Goal: Complete application form: Complete application form

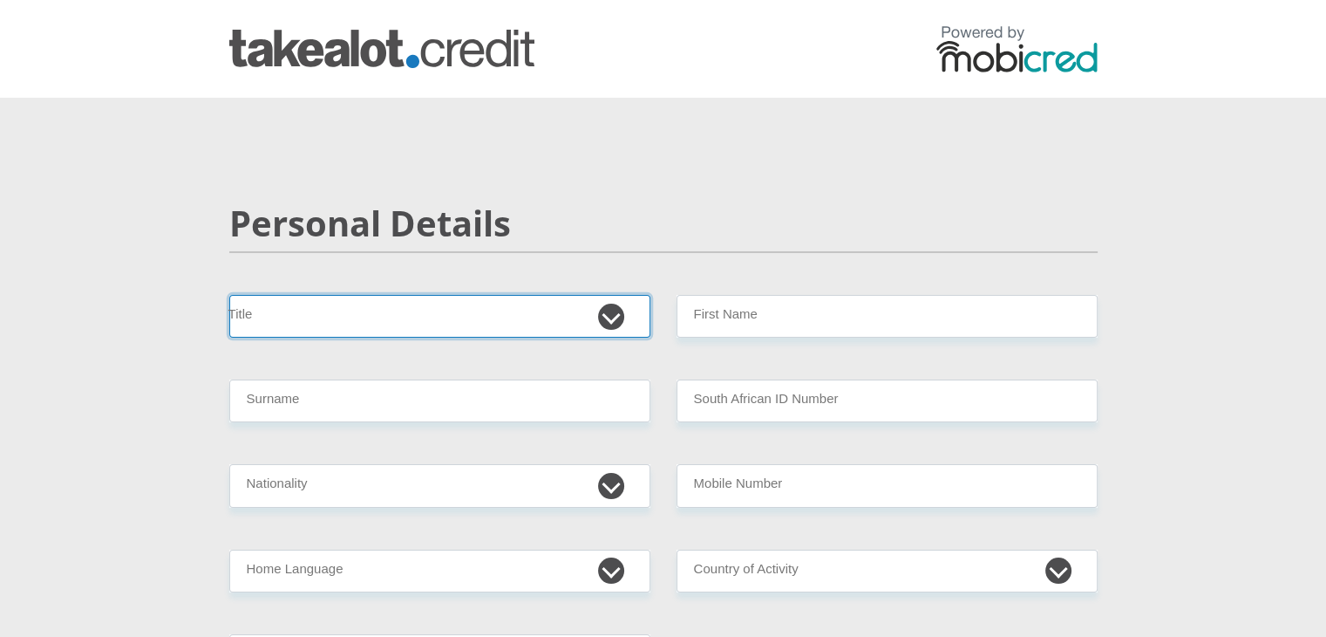
click at [572, 313] on select "Mr Ms Mrs Dr [PERSON_NAME]" at bounding box center [439, 316] width 421 height 43
select select "Mr"
click at [229, 295] on select "Mr Ms Mrs Dr [PERSON_NAME]" at bounding box center [439, 316] width 421 height 43
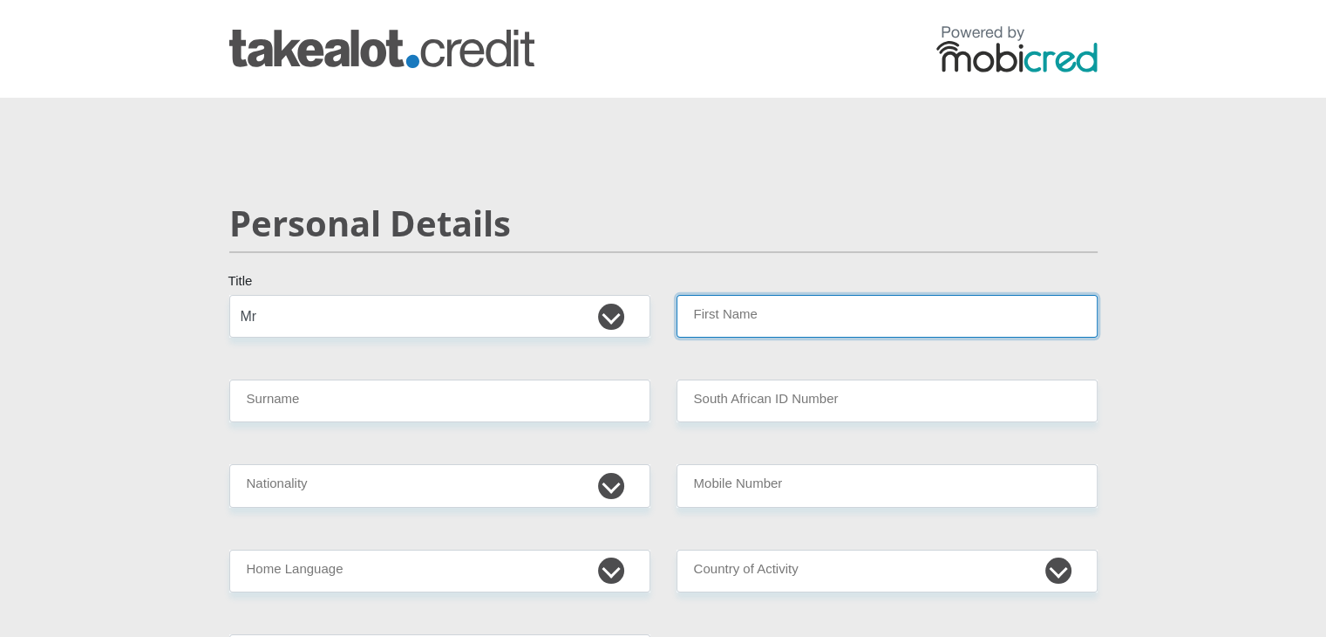
click at [760, 311] on input "First Name" at bounding box center [887, 316] width 421 height 43
type input "ThomasKarabo"
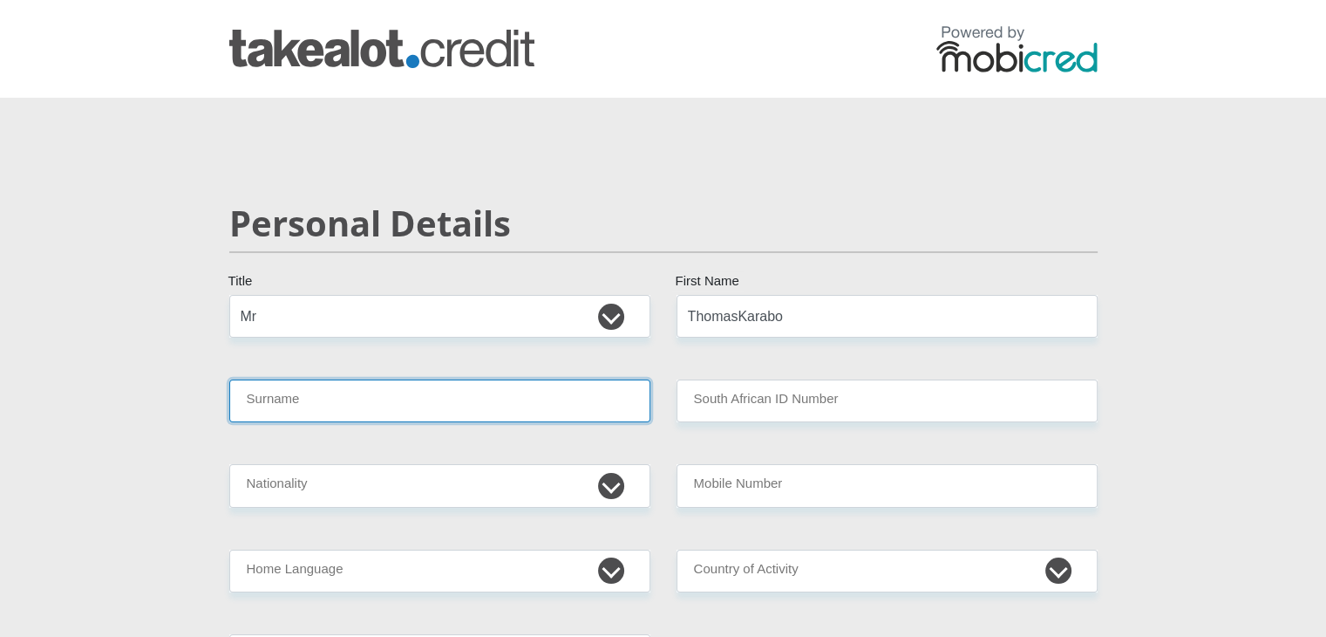
type input "Mohlapo"
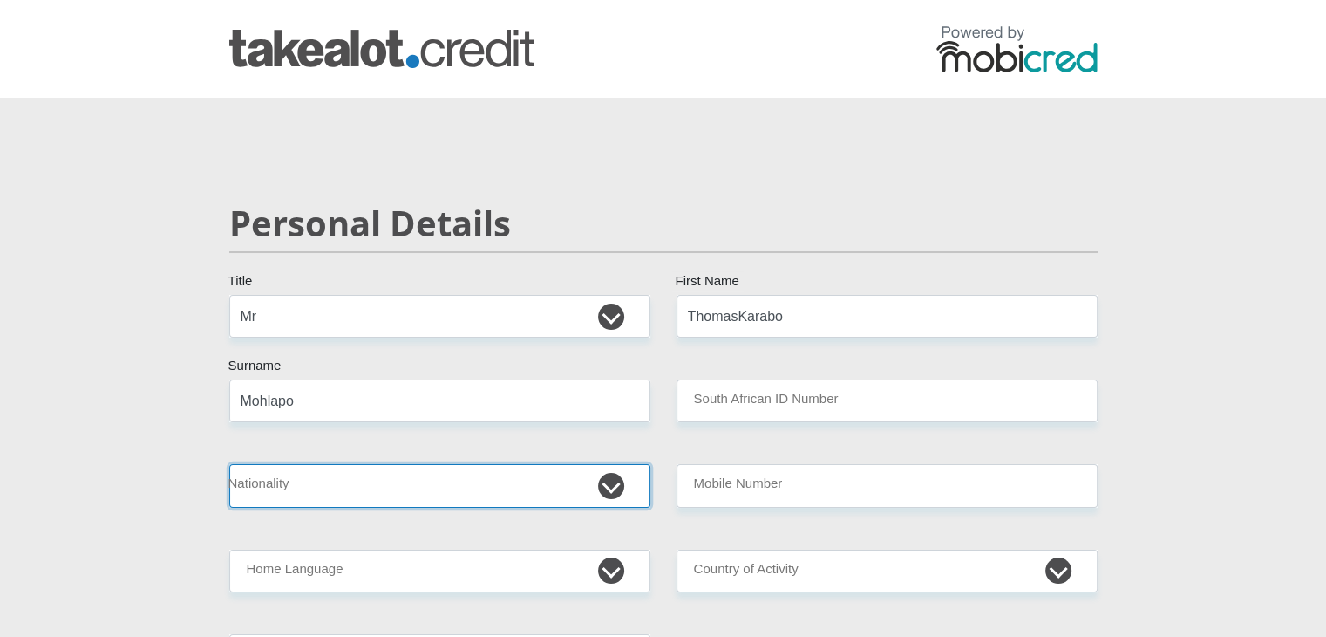
select select "ZAF"
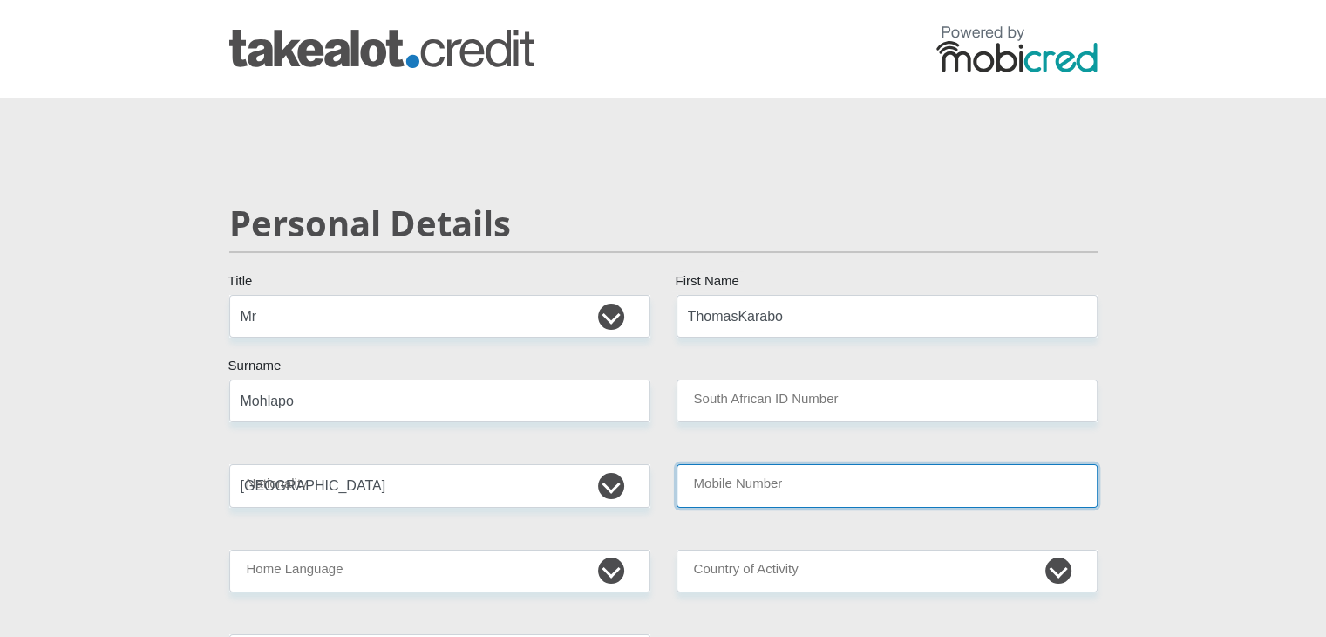
type input "0680561240"
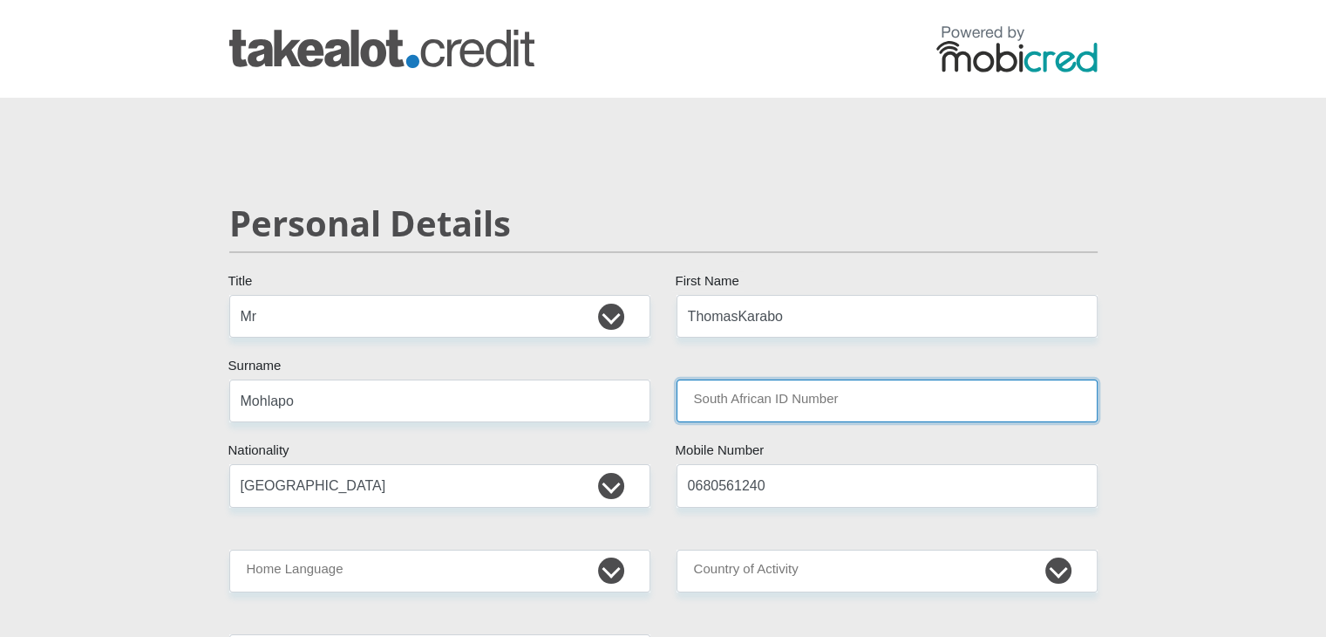
click at [771, 407] on input "South African ID Number" at bounding box center [887, 400] width 421 height 43
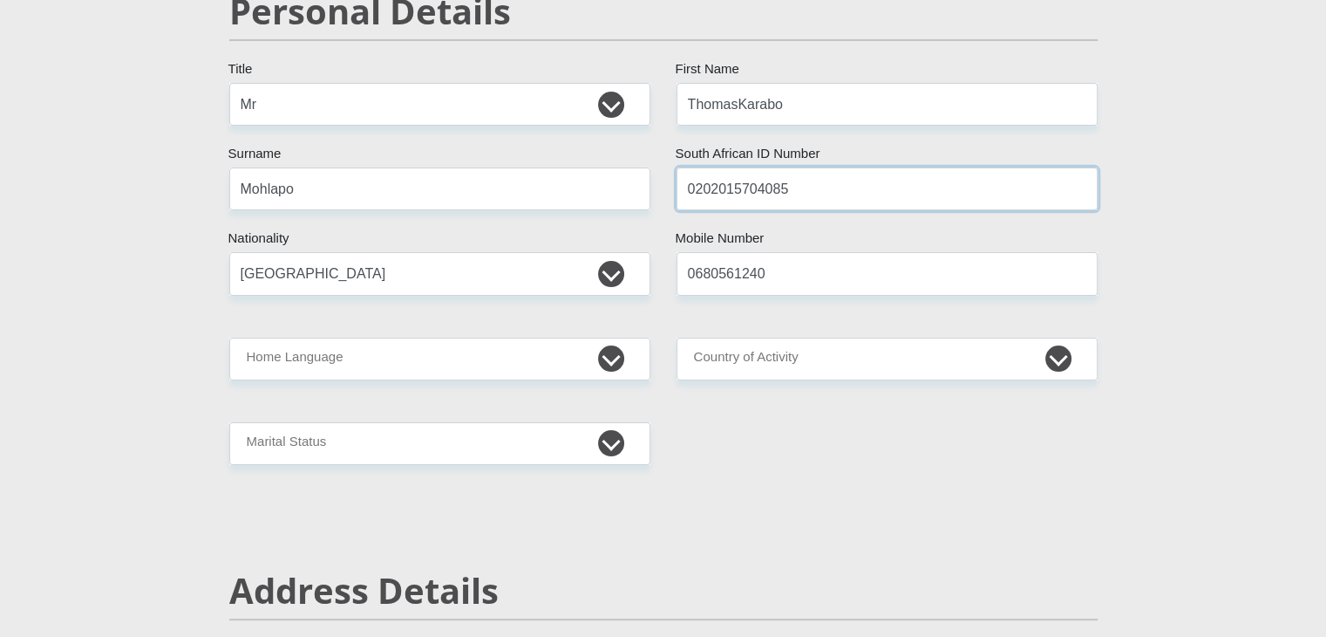
scroll to position [213, 0]
type input "0202015704085"
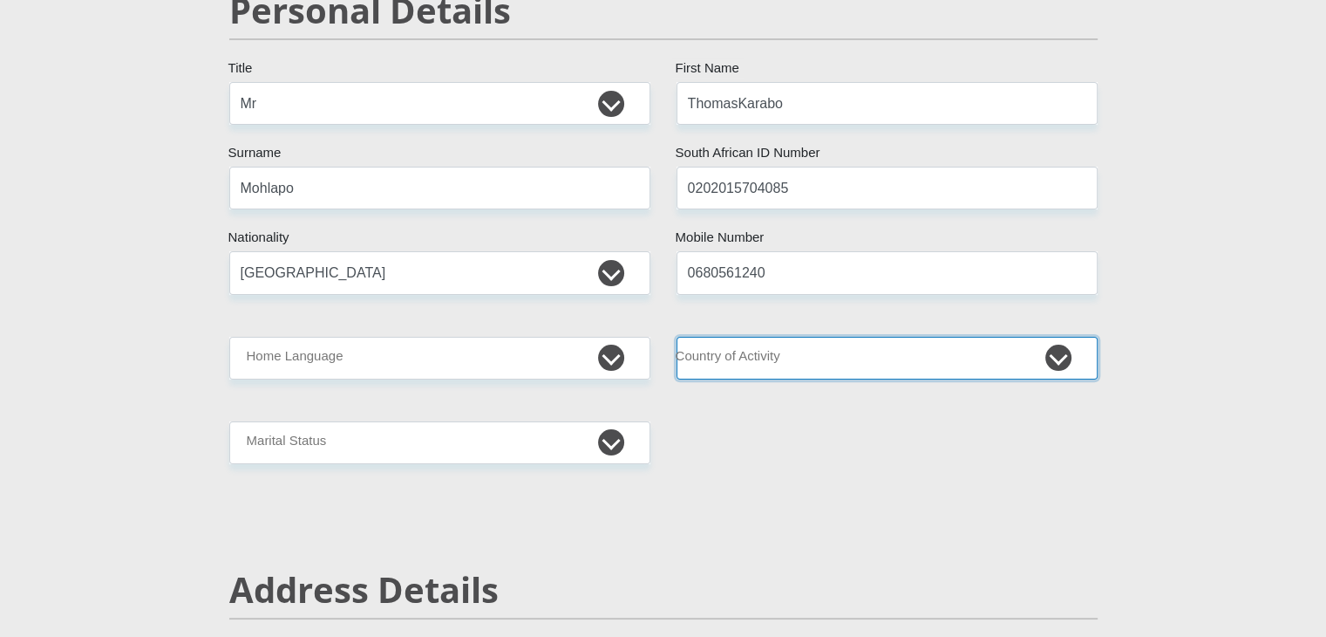
click at [770, 370] on select "[GEOGRAPHIC_DATA] [GEOGRAPHIC_DATA] [GEOGRAPHIC_DATA] [GEOGRAPHIC_DATA] [GEOGRA…" at bounding box center [887, 358] width 421 height 43
select select "ZAF"
click at [677, 337] on select "[GEOGRAPHIC_DATA] [GEOGRAPHIC_DATA] [GEOGRAPHIC_DATA] [GEOGRAPHIC_DATA] [GEOGRA…" at bounding box center [887, 358] width 421 height 43
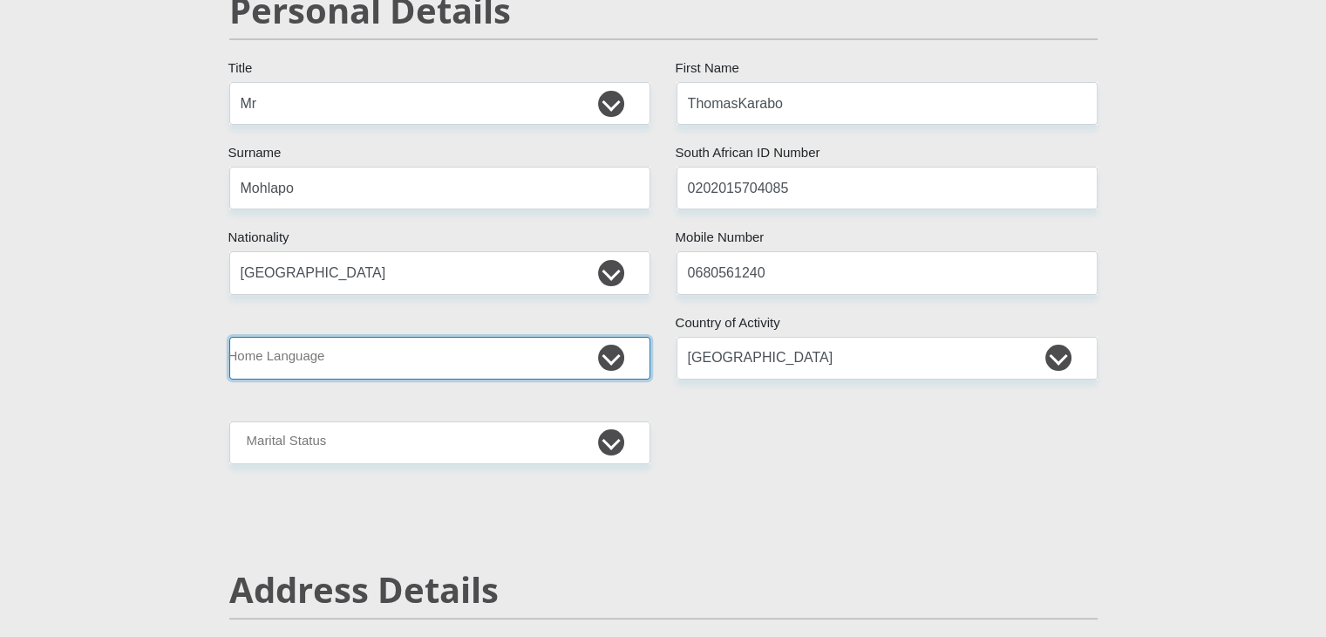
click at [608, 353] on select "Afrikaans English Sepedi South Ndebele Southern Sotho Swati Tsonga Tswana Venda…" at bounding box center [439, 358] width 421 height 43
select select "sot"
click at [229, 337] on select "Afrikaans English Sepedi South Ndebele Southern Sotho Swati Tsonga Tswana Venda…" at bounding box center [439, 358] width 421 height 43
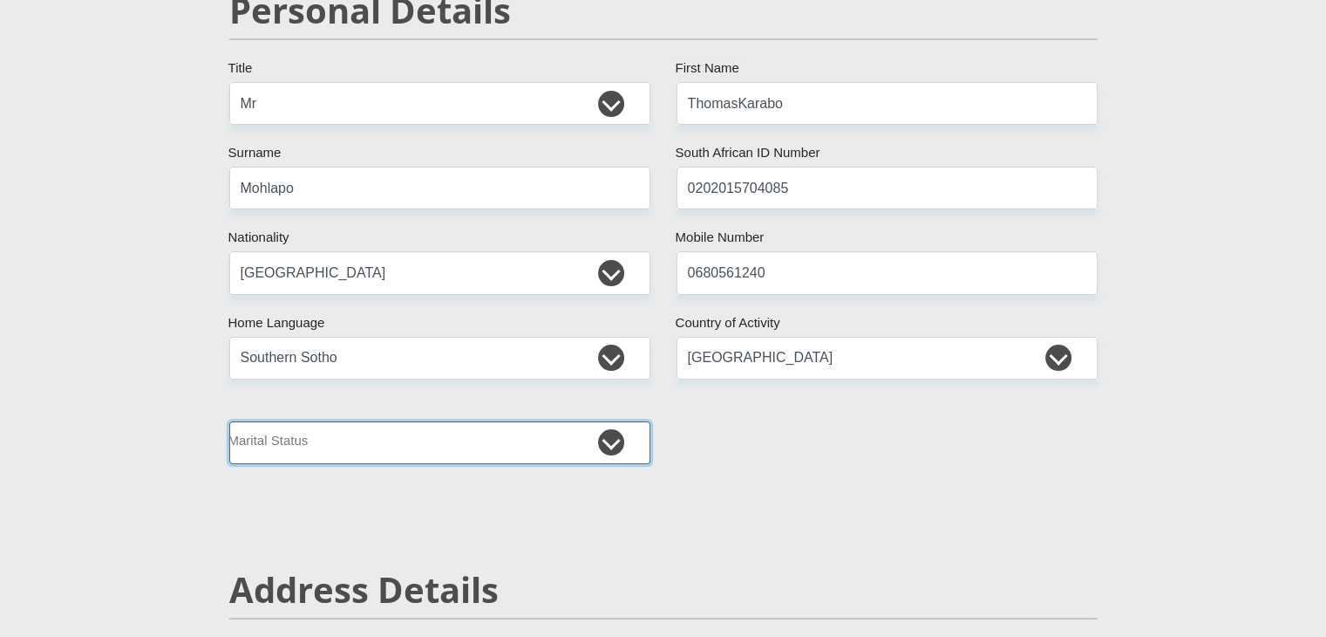
click at [492, 434] on select "Married ANC Single Divorced Widowed Married COP or Customary Law" at bounding box center [439, 442] width 421 height 43
select select "2"
click at [229, 421] on select "Married ANC Single Divorced Widowed Married COP or Customary Law" at bounding box center [439, 442] width 421 height 43
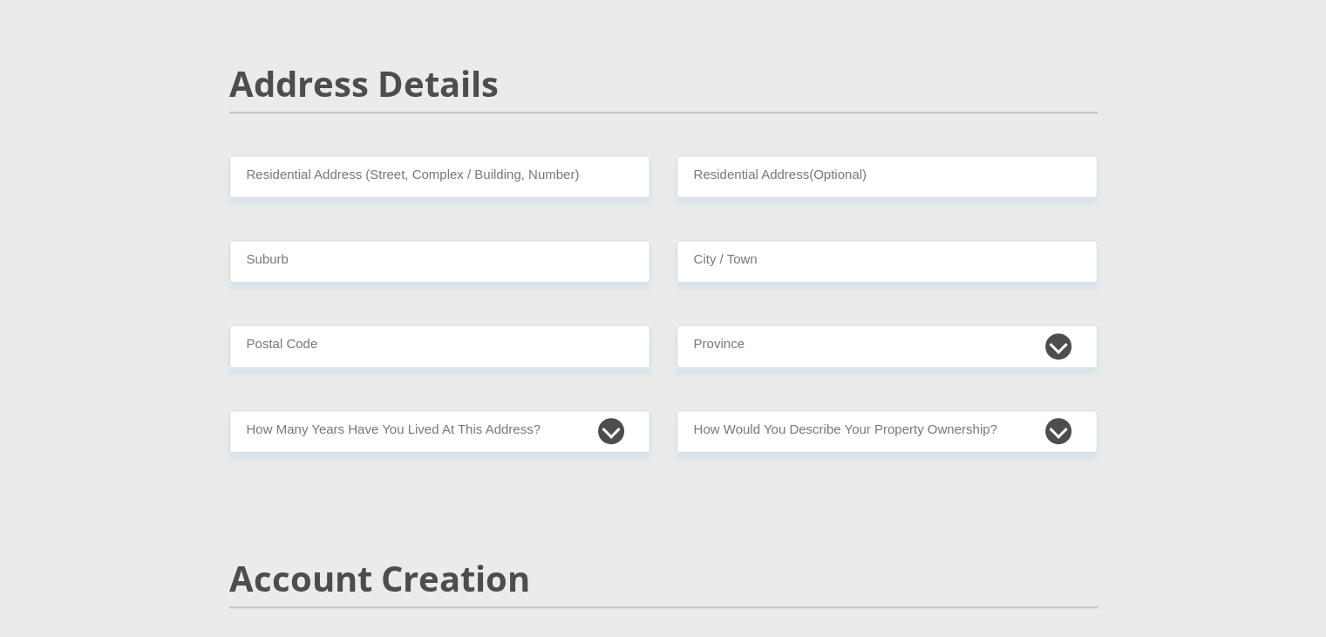
scroll to position [719, 0]
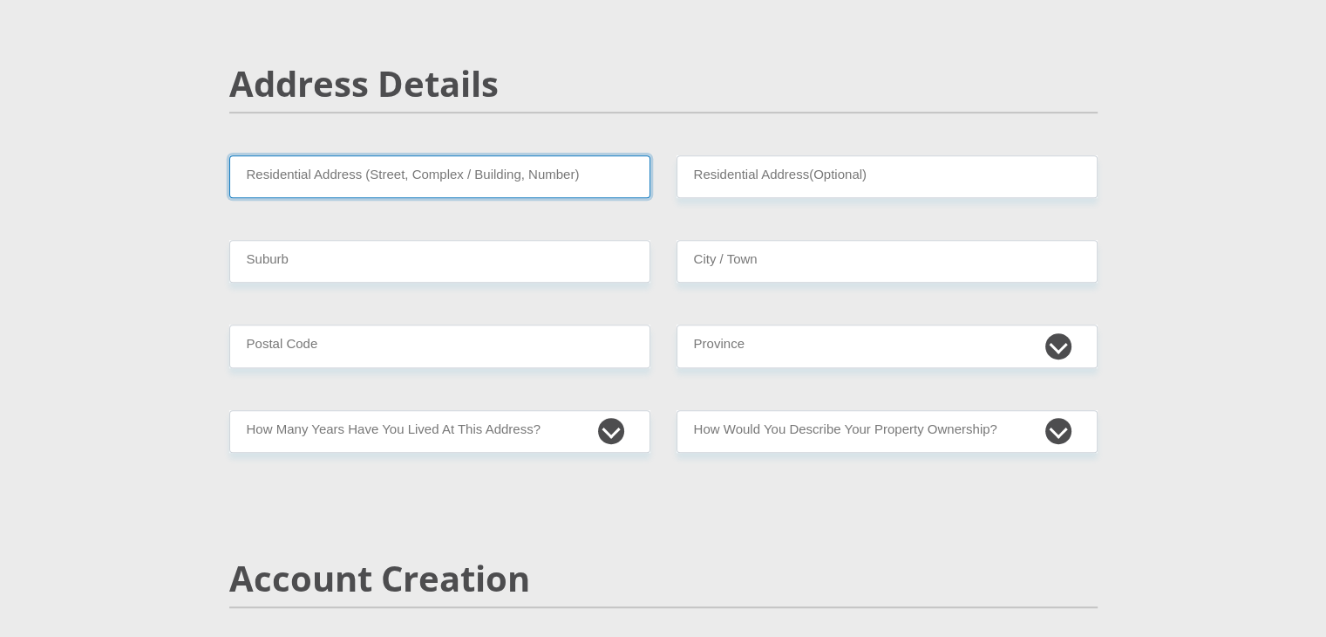
click at [583, 181] on input "Residential Address (Street, Complex / Building, Number)" at bounding box center [439, 176] width 421 height 43
type input "[STREET_ADDRESS]"
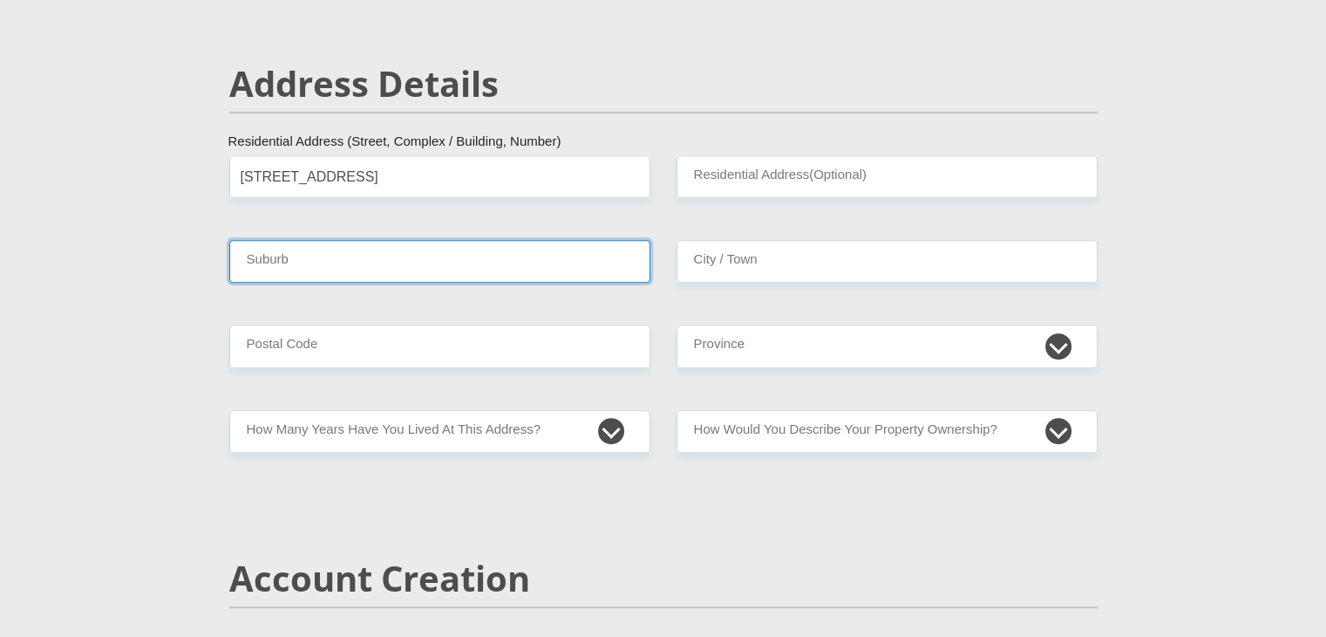
type input "Sebokeng"
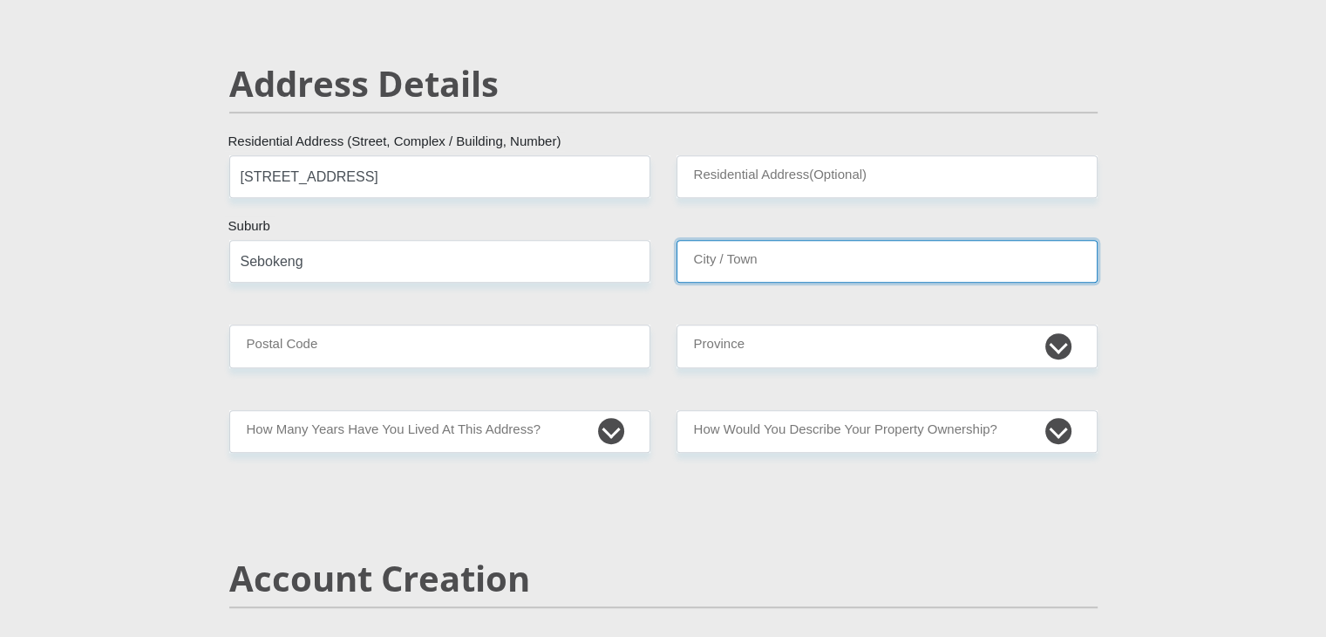
type input "Sebokeng"
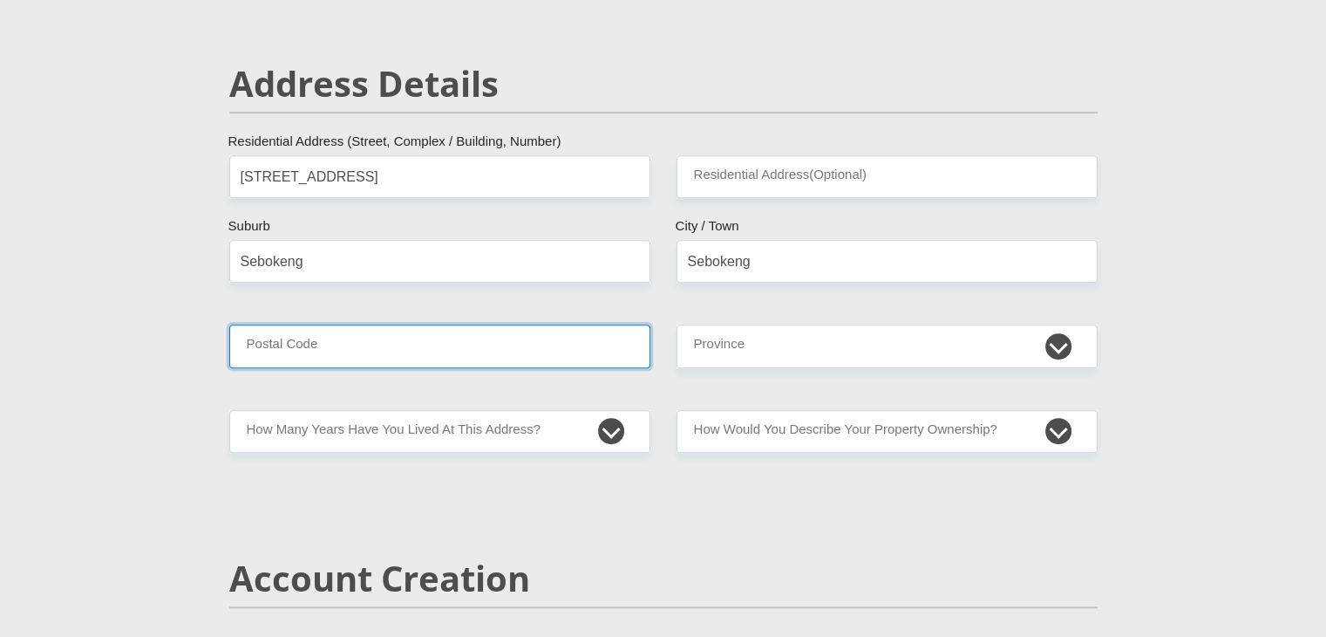
type input "1983"
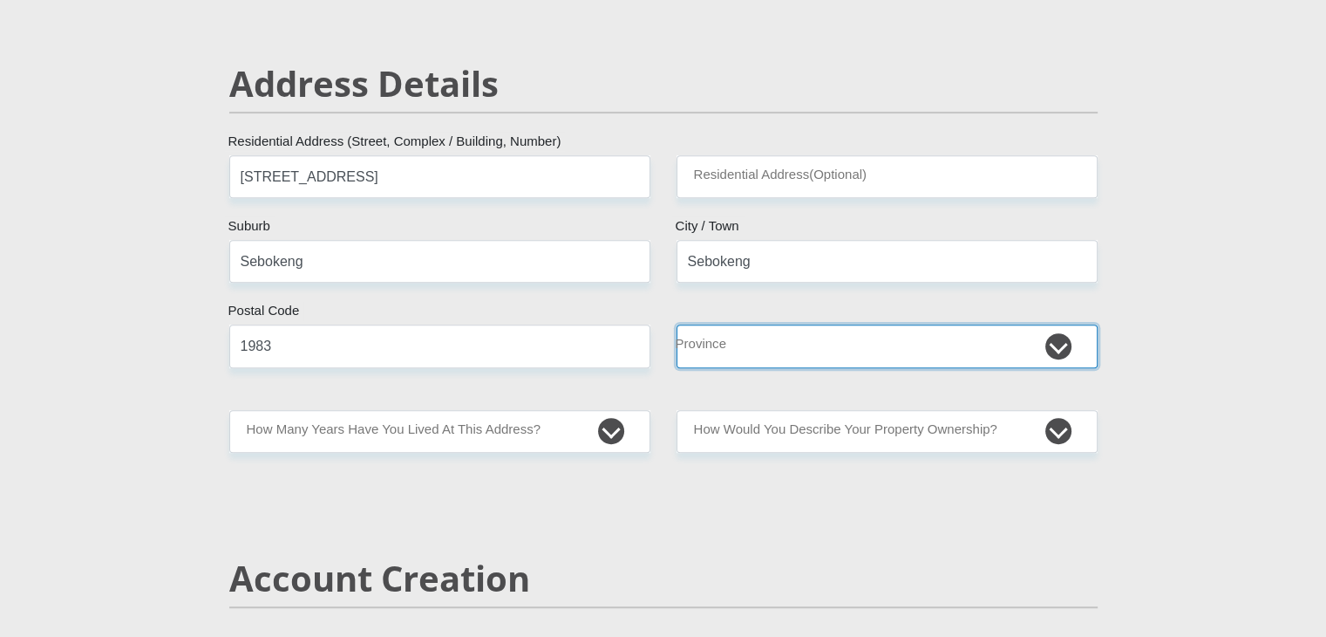
click at [806, 357] on select "Eastern Cape Free State [GEOGRAPHIC_DATA] [GEOGRAPHIC_DATA][DATE] [GEOGRAPHIC_D…" at bounding box center [887, 345] width 421 height 43
select select "Gauteng"
click at [677, 324] on select "Eastern Cape Free State [GEOGRAPHIC_DATA] [GEOGRAPHIC_DATA][DATE] [GEOGRAPHIC_D…" at bounding box center [887, 345] width 421 height 43
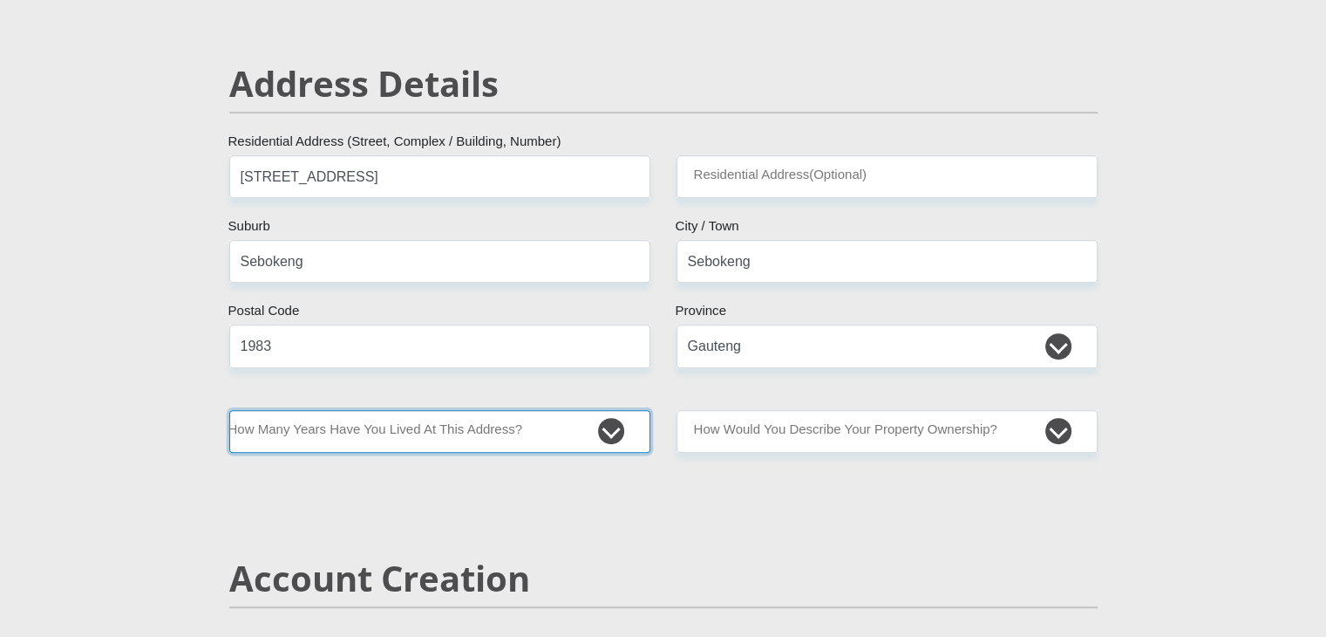
click at [522, 426] on select "less than 1 year 1-3 years 3-5 years 5+ years" at bounding box center [439, 431] width 421 height 43
select select "5"
click at [229, 410] on select "less than 1 year 1-3 years 3-5 years 5+ years" at bounding box center [439, 431] width 421 height 43
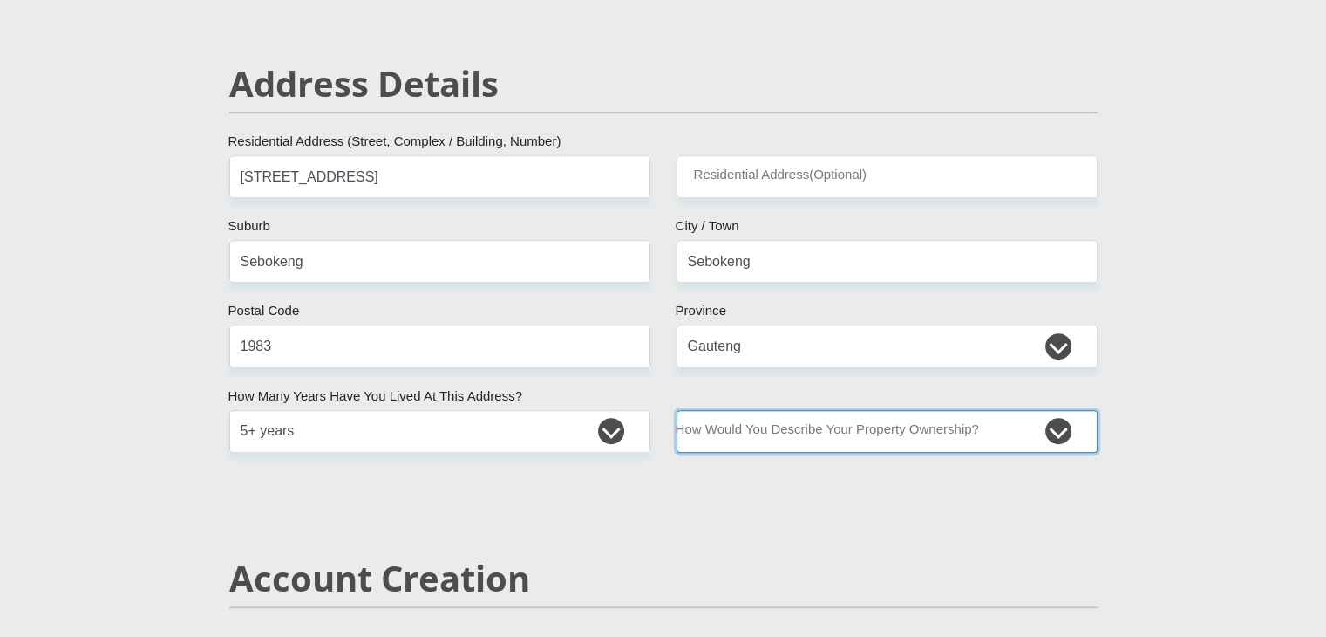
click at [796, 433] on select "Owned Rented Family Owned Company Dwelling" at bounding box center [887, 431] width 421 height 43
select select "parents"
click at [677, 410] on select "Owned Rented Family Owned Company Dwelling" at bounding box center [887, 431] width 421 height 43
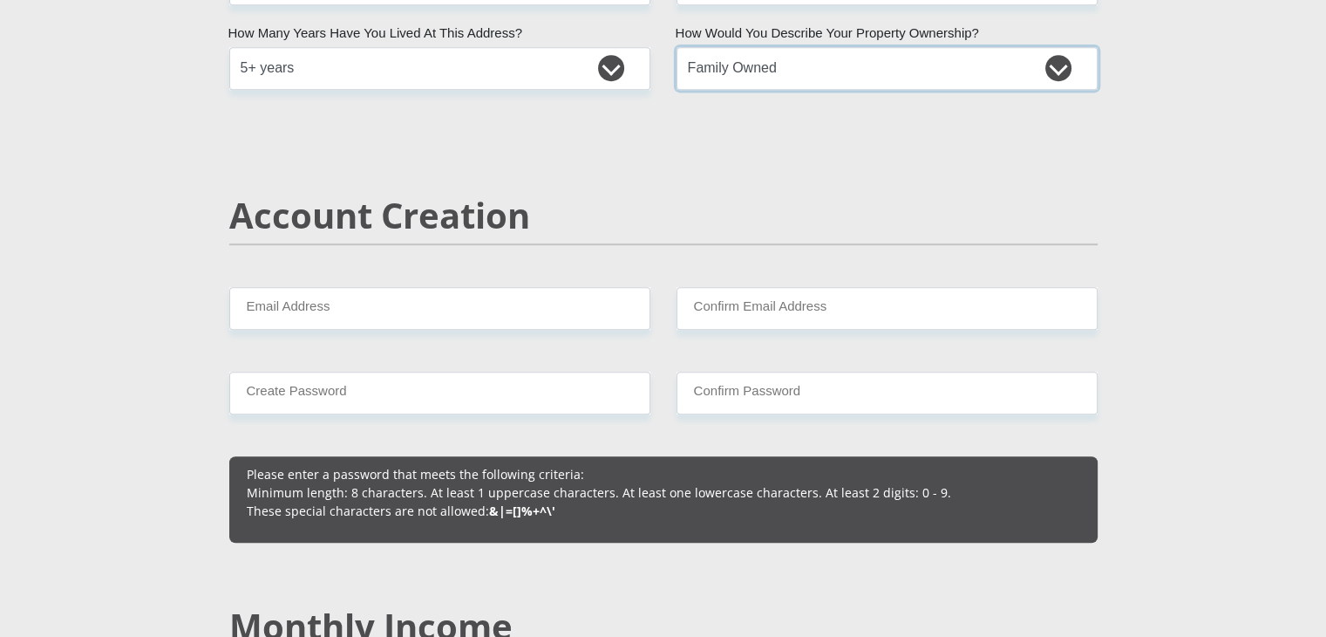
scroll to position [1083, 0]
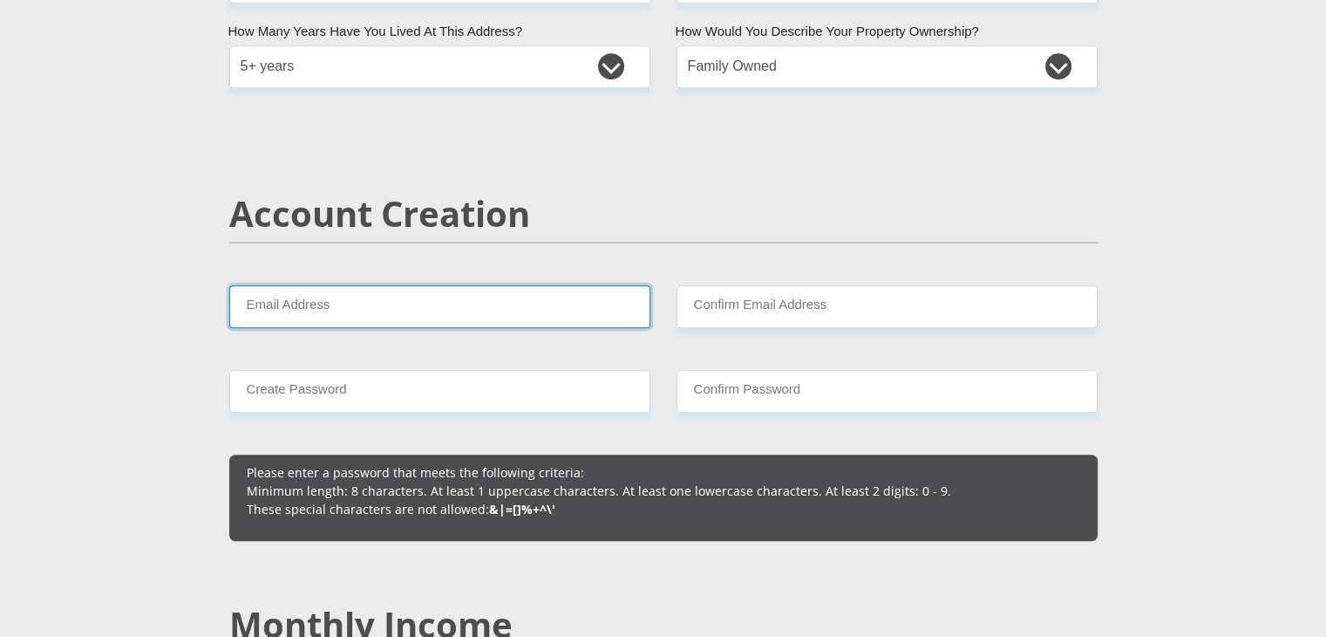
click at [456, 297] on input "Email Address" at bounding box center [439, 306] width 421 height 43
type input "[EMAIL_ADDRESS][DOMAIN_NAME]"
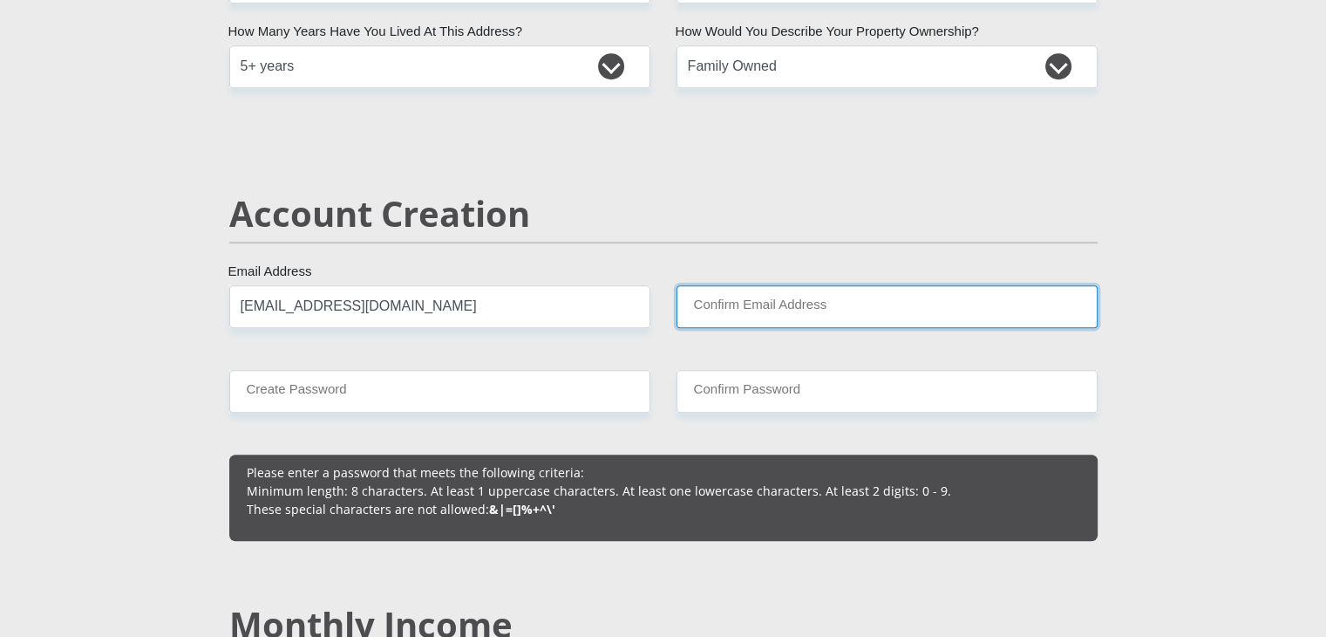
type input "[EMAIL_ADDRESS][DOMAIN_NAME]"
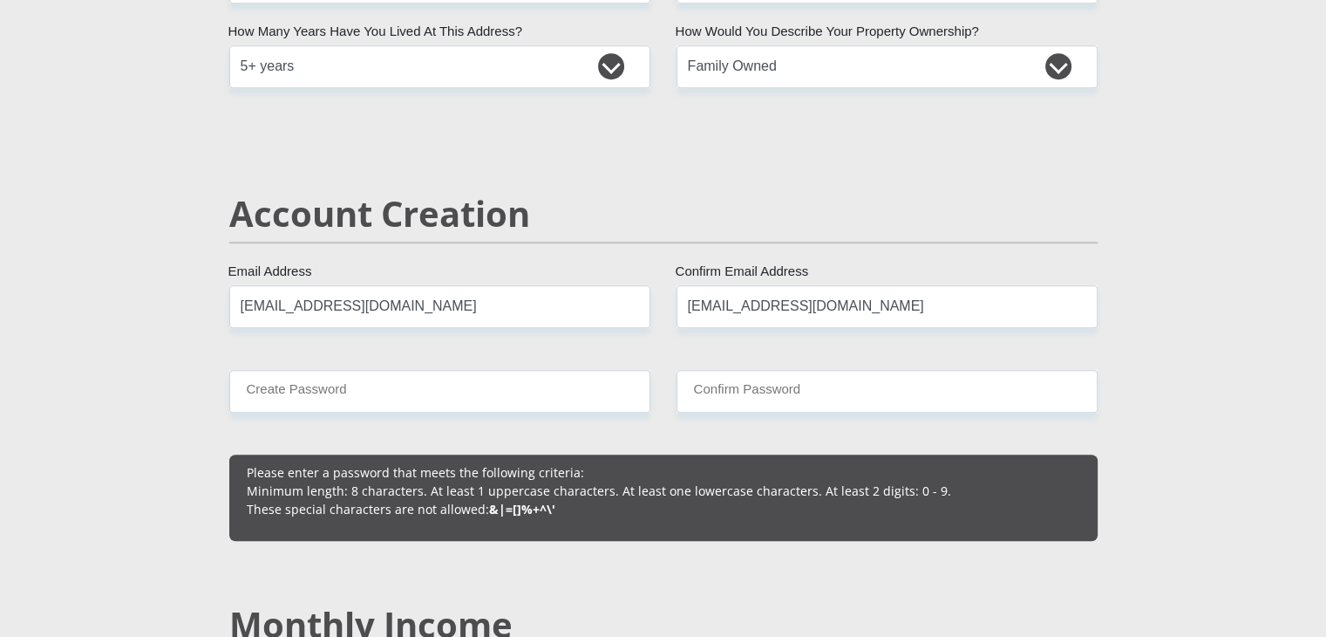
type input "0680561240"
type input "[PERSON_NAME]"
type input "Mohlapo"
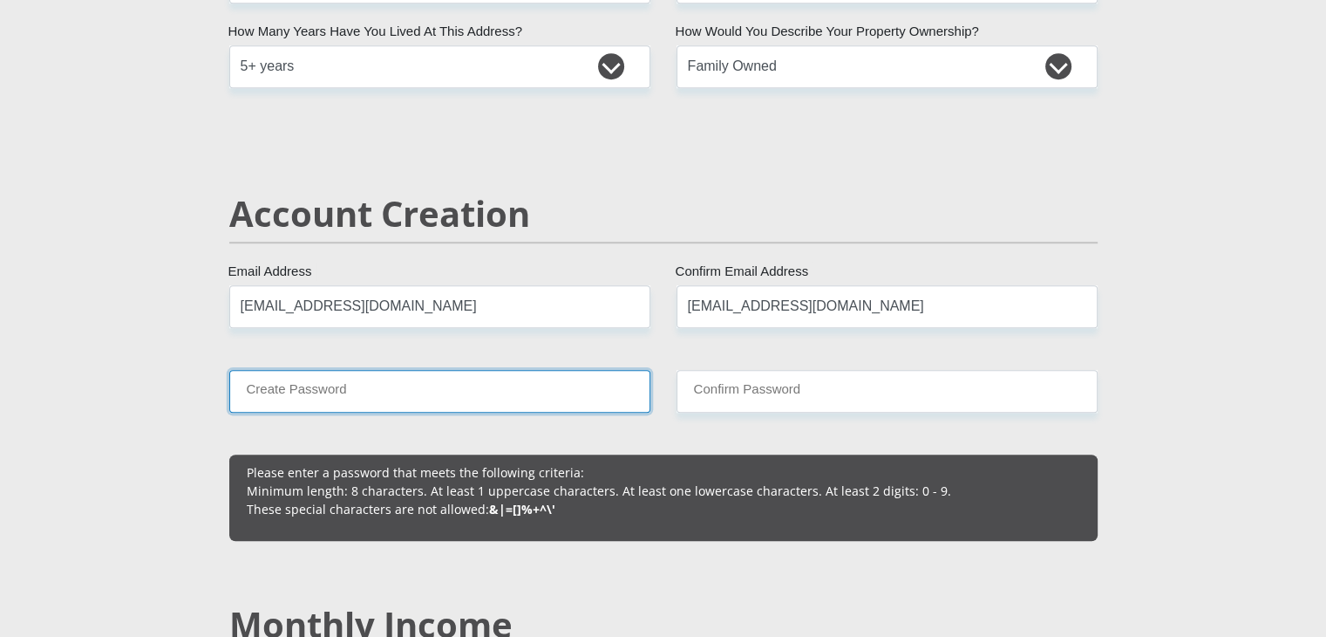
click at [467, 378] on input "Create Password" at bounding box center [439, 391] width 421 height 43
type input "mohlapo07Karabo"
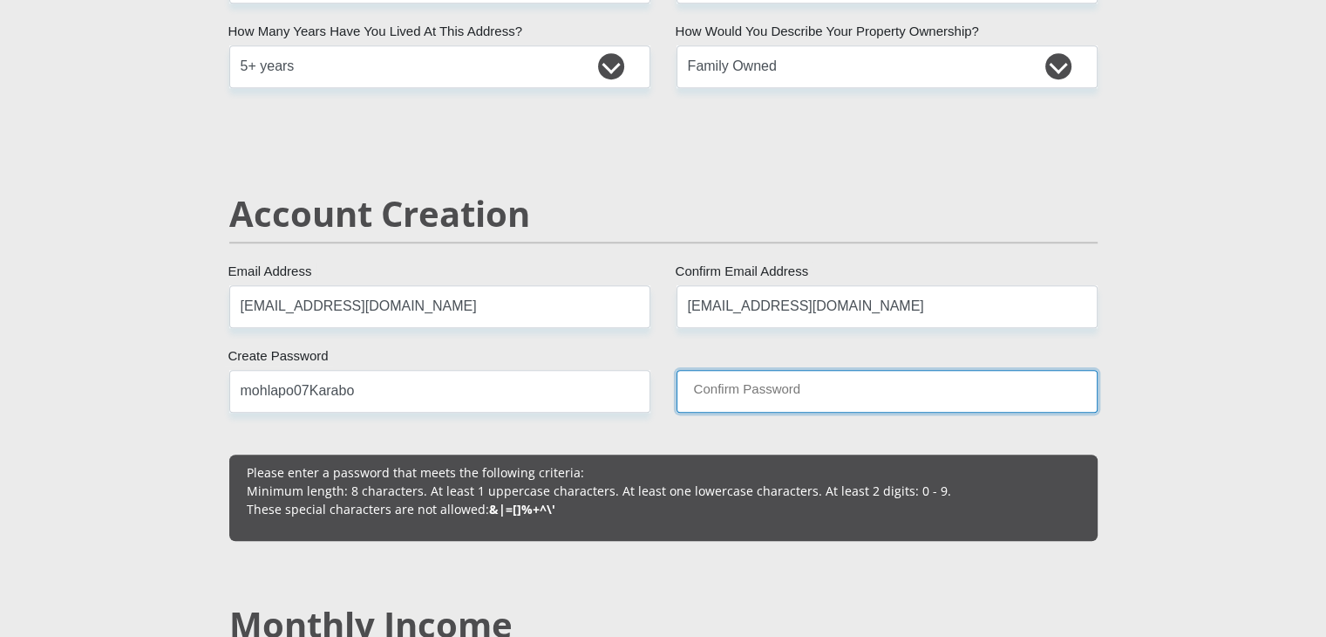
click at [823, 409] on input "Confirm Password" at bounding box center [887, 391] width 421 height 43
type input "mohlapo07Karabo"
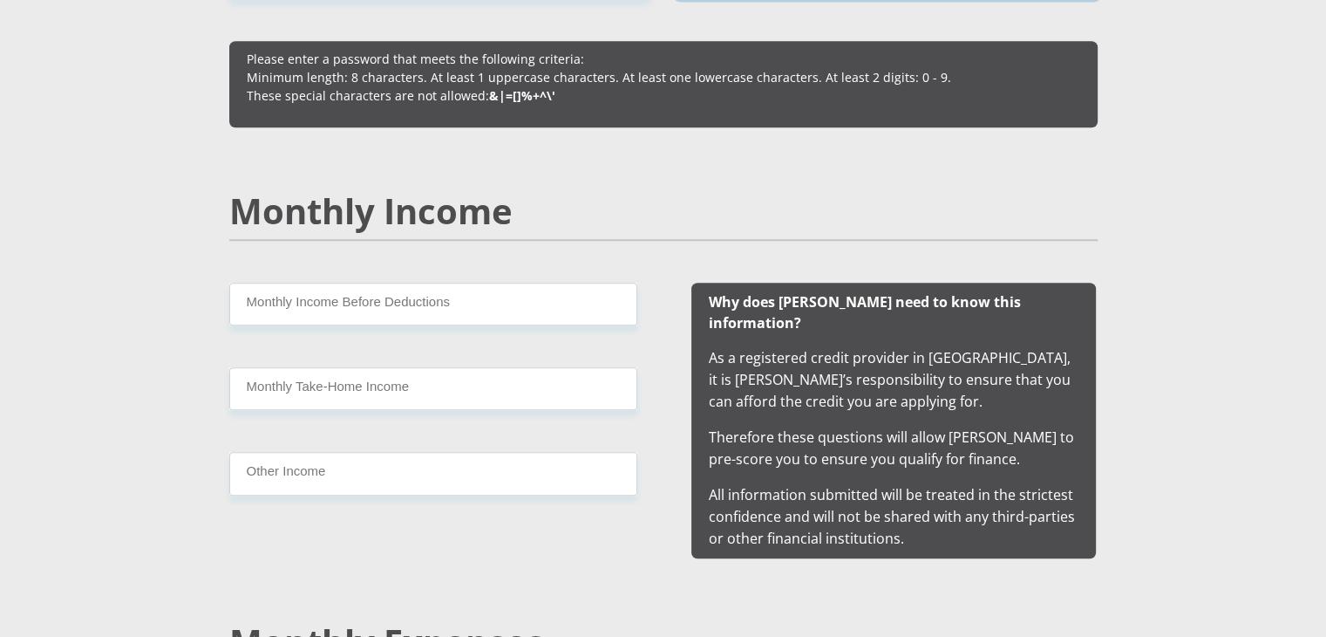
scroll to position [1496, 0]
